Goal: Transaction & Acquisition: Obtain resource

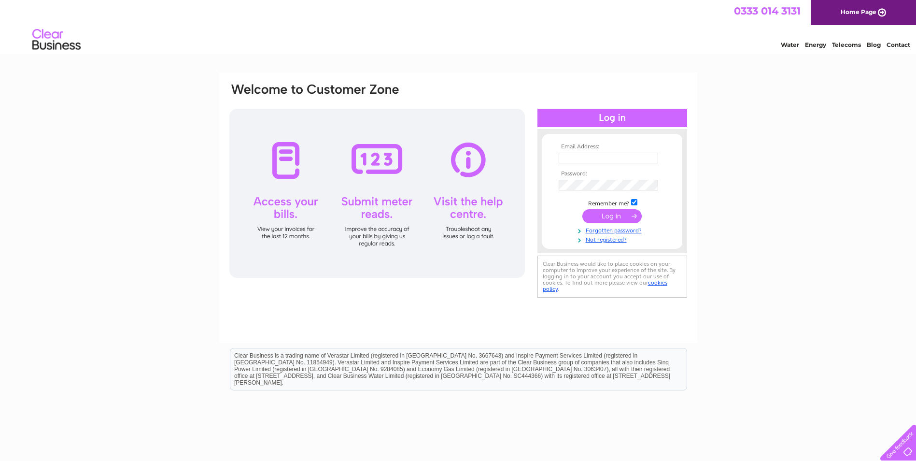
type input "lm@therasulgroup.com"
click at [617, 218] on input "submit" at bounding box center [612, 216] width 59 height 14
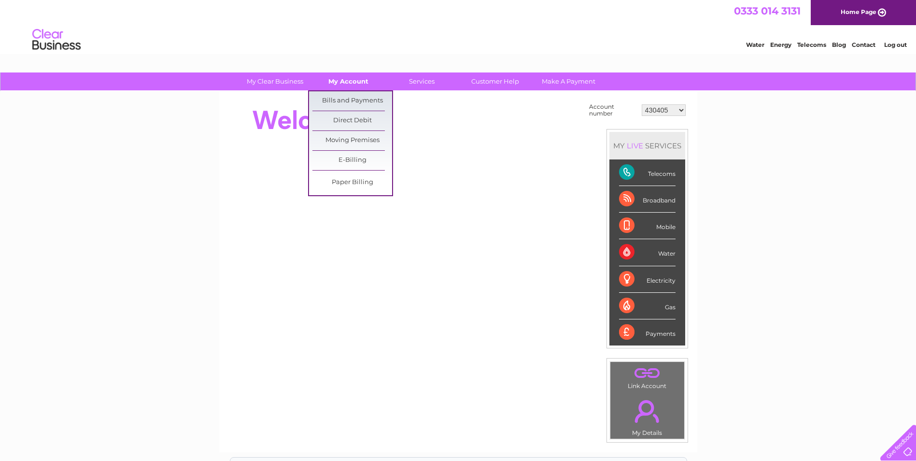
click at [349, 82] on link "My Account" at bounding box center [349, 81] width 80 height 18
click at [347, 100] on link "Bills and Payments" at bounding box center [353, 100] width 80 height 19
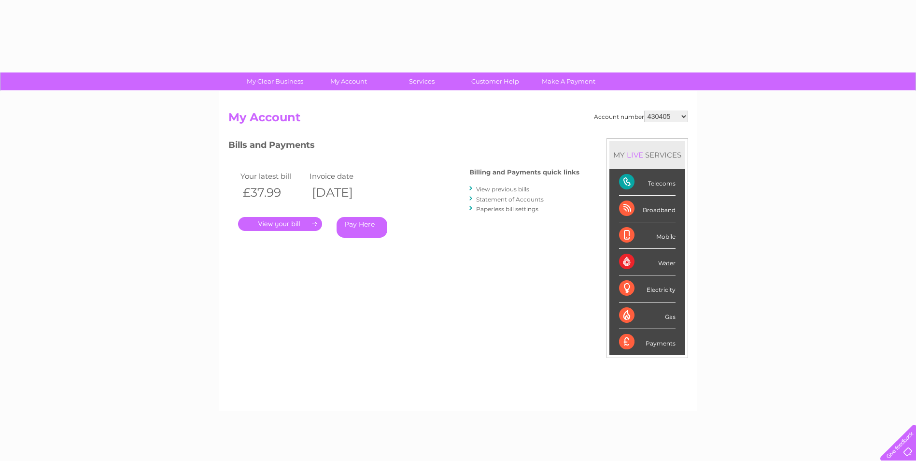
click at [276, 224] on link "." at bounding box center [280, 224] width 84 height 14
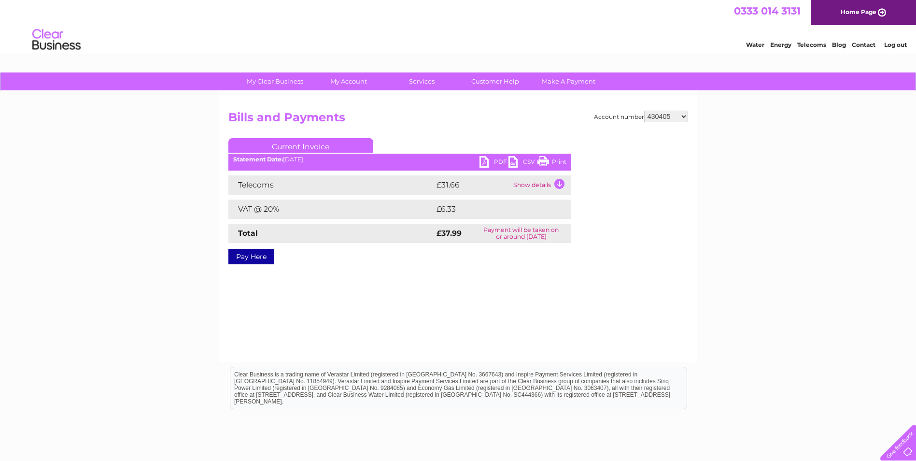
click at [498, 157] on link "PDF" at bounding box center [494, 163] width 29 height 14
